Goal: Task Accomplishment & Management: Manage account settings

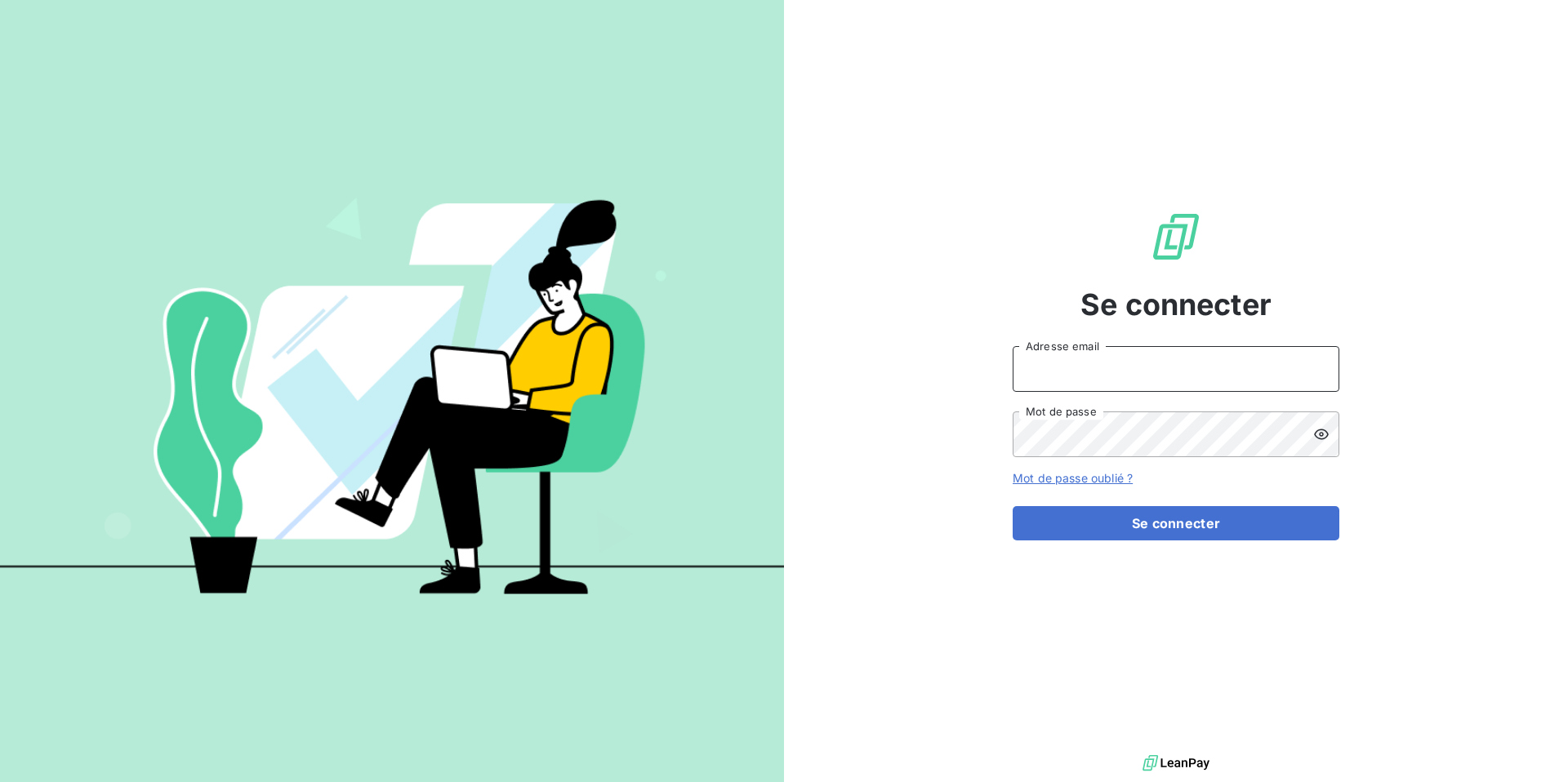
click at [1055, 381] on input "Adresse email" at bounding box center [1176, 369] width 327 height 46
paste input "itlinkbenelux"
type input "admin@itlinkbenelux"
click at [1012, 506] on button "Se connecter" at bounding box center [1176, 523] width 327 height 35
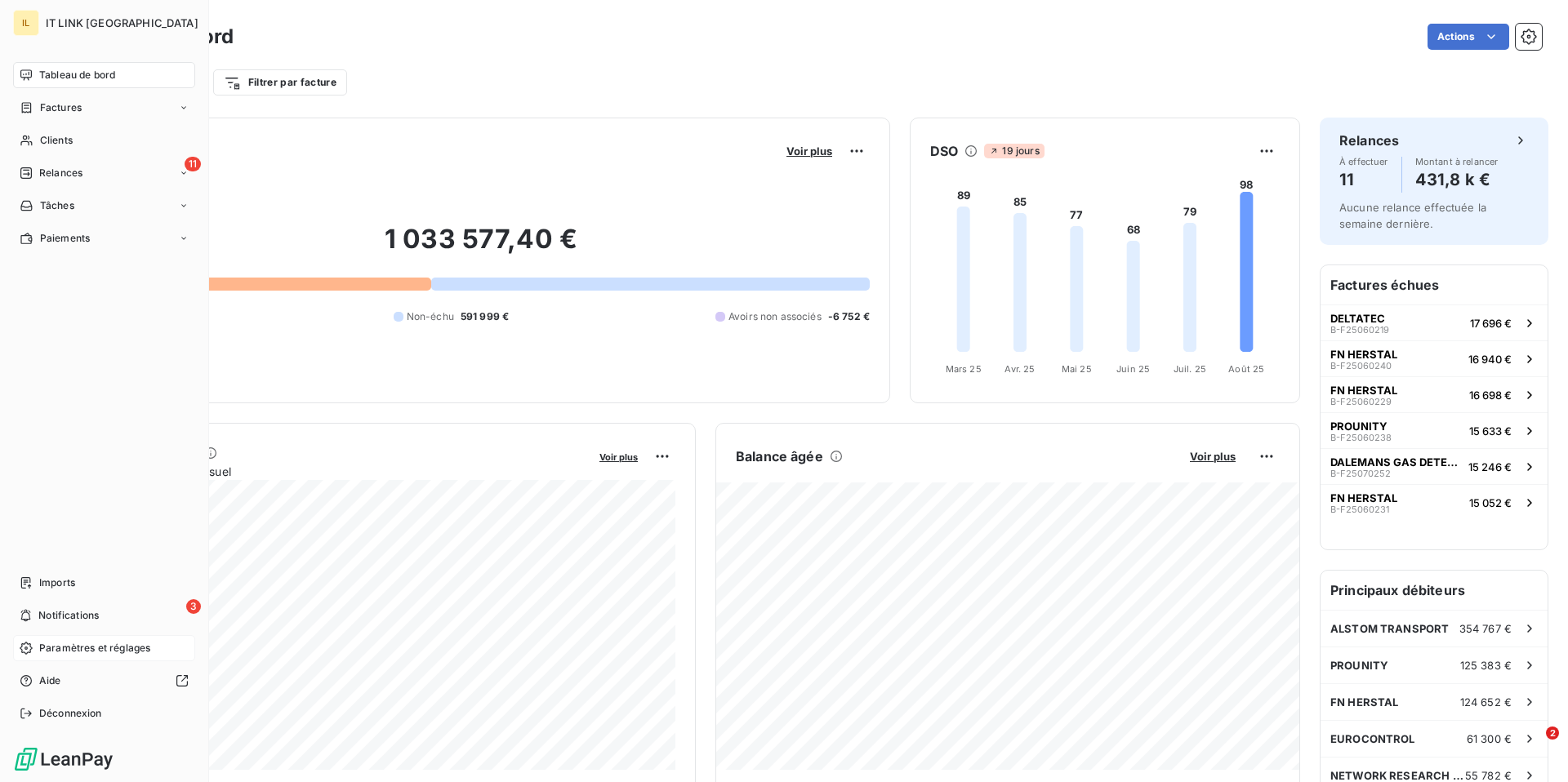
click at [59, 652] on span "Paramètres et réglages" at bounding box center [94, 648] width 111 height 15
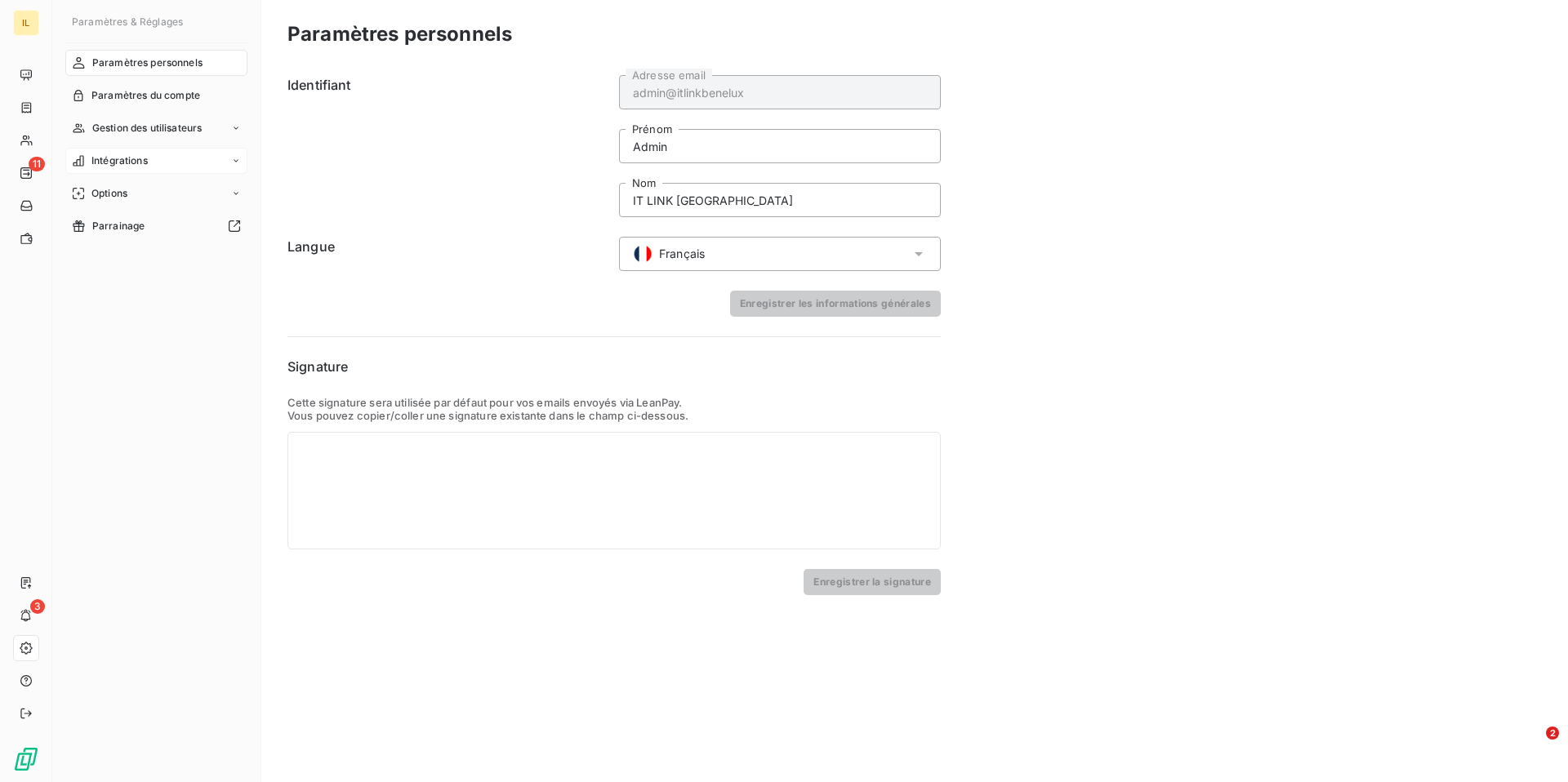
click at [140, 167] on span "Intégrations" at bounding box center [119, 161] width 56 height 15
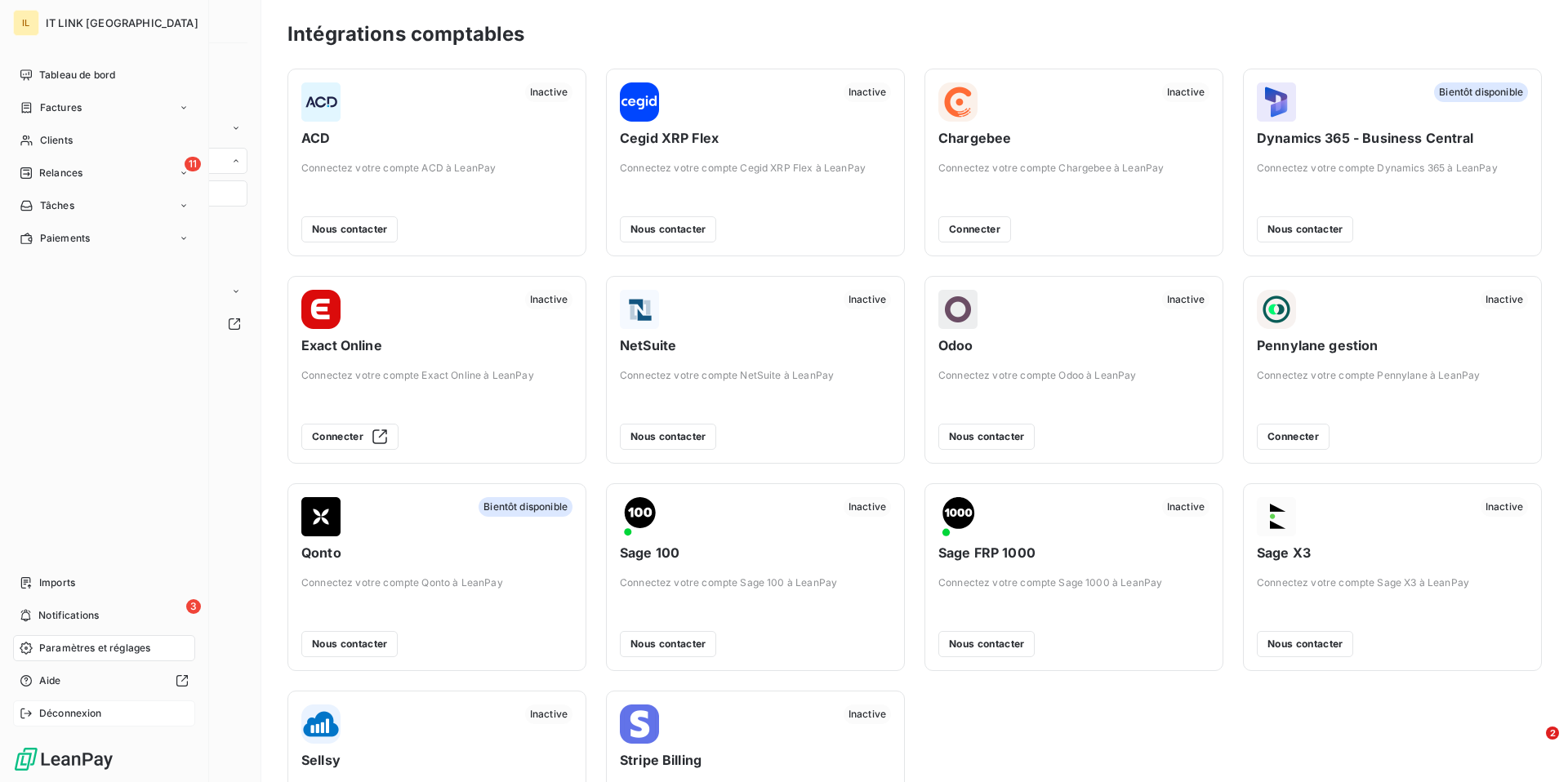
click at [29, 721] on div "Déconnexion" at bounding box center [104, 713] width 182 height 26
